Goal: Subscribe to service/newsletter

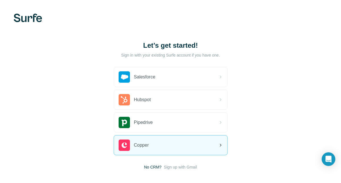
click at [154, 143] on div "Copper" at bounding box center [170, 144] width 113 height 19
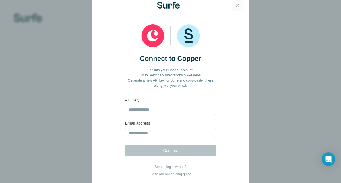
click at [237, 5] on icon "button" at bounding box center [237, 5] width 6 height 6
